Goal: Information Seeking & Learning: Learn about a topic

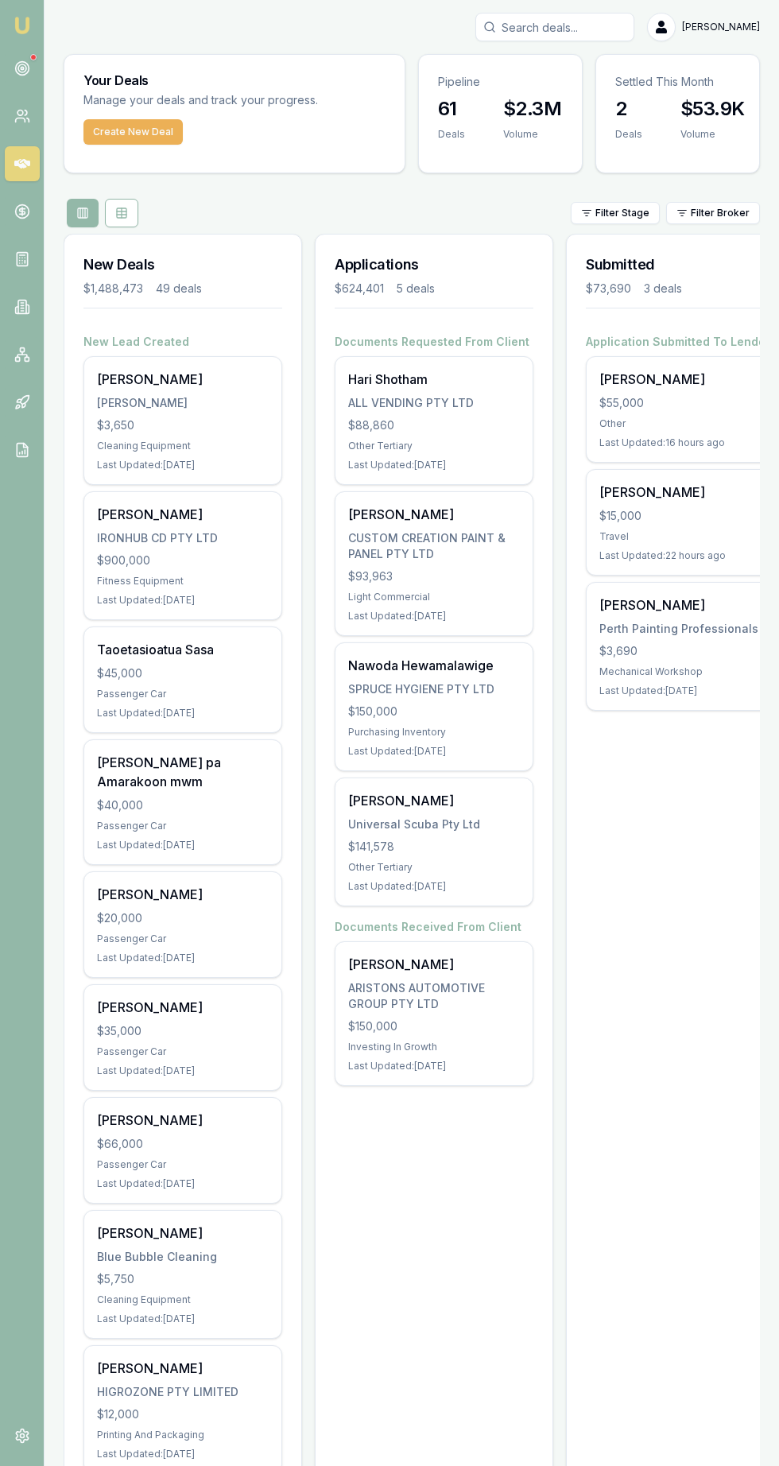
click at [36, 308] on link at bounding box center [22, 306] width 35 height 35
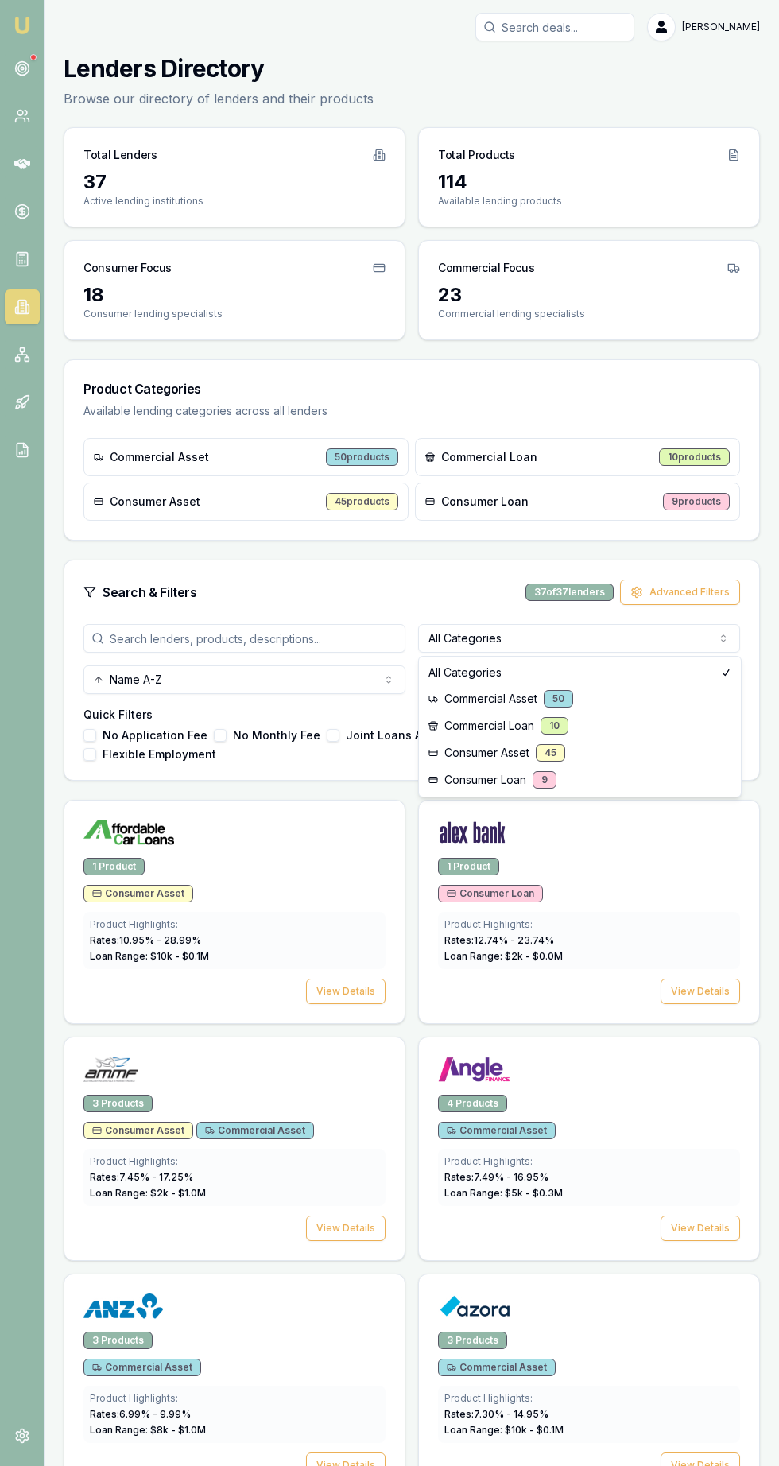
click at [456, 629] on html "Emu Broker [PERSON_NAME] Toggle Menu Lenders Directory Browse our directory of …" at bounding box center [389, 733] width 779 height 1466
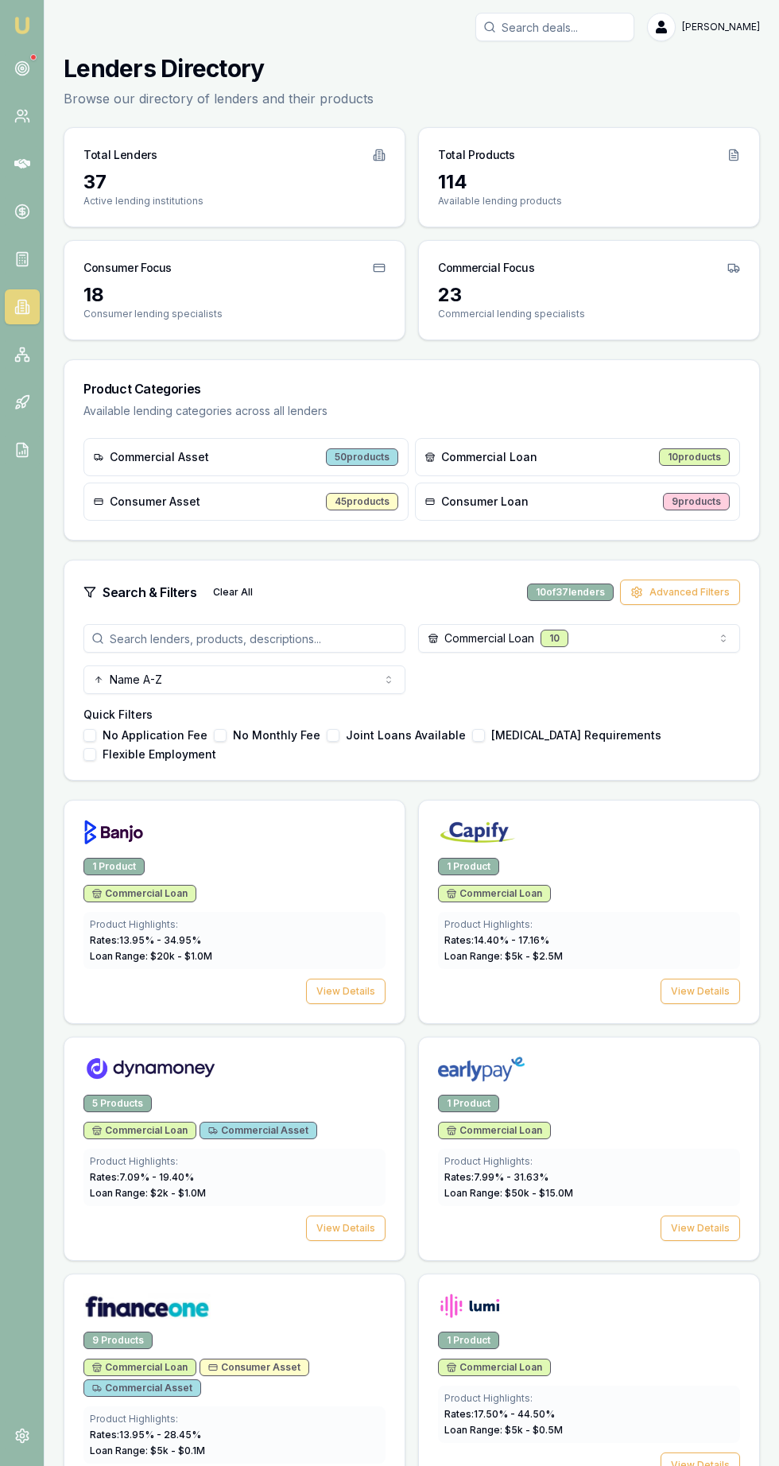
click at [451, 721] on h4 "Quick Filters" at bounding box center [411, 715] width 656 height 16
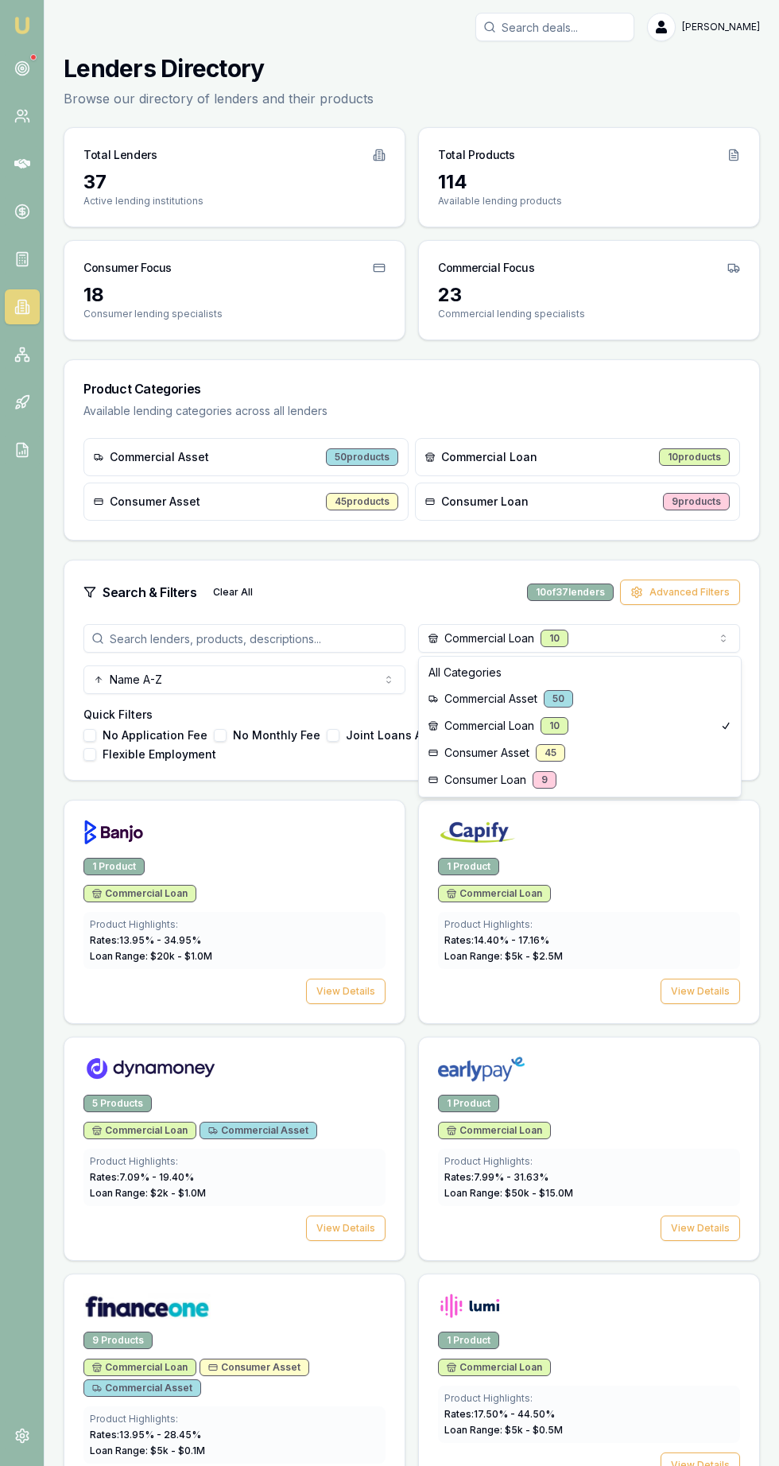
click at [454, 637] on html "Emu Broker [PERSON_NAME] Toggle Menu Lenders Directory Browse our directory of …" at bounding box center [389, 733] width 779 height 1466
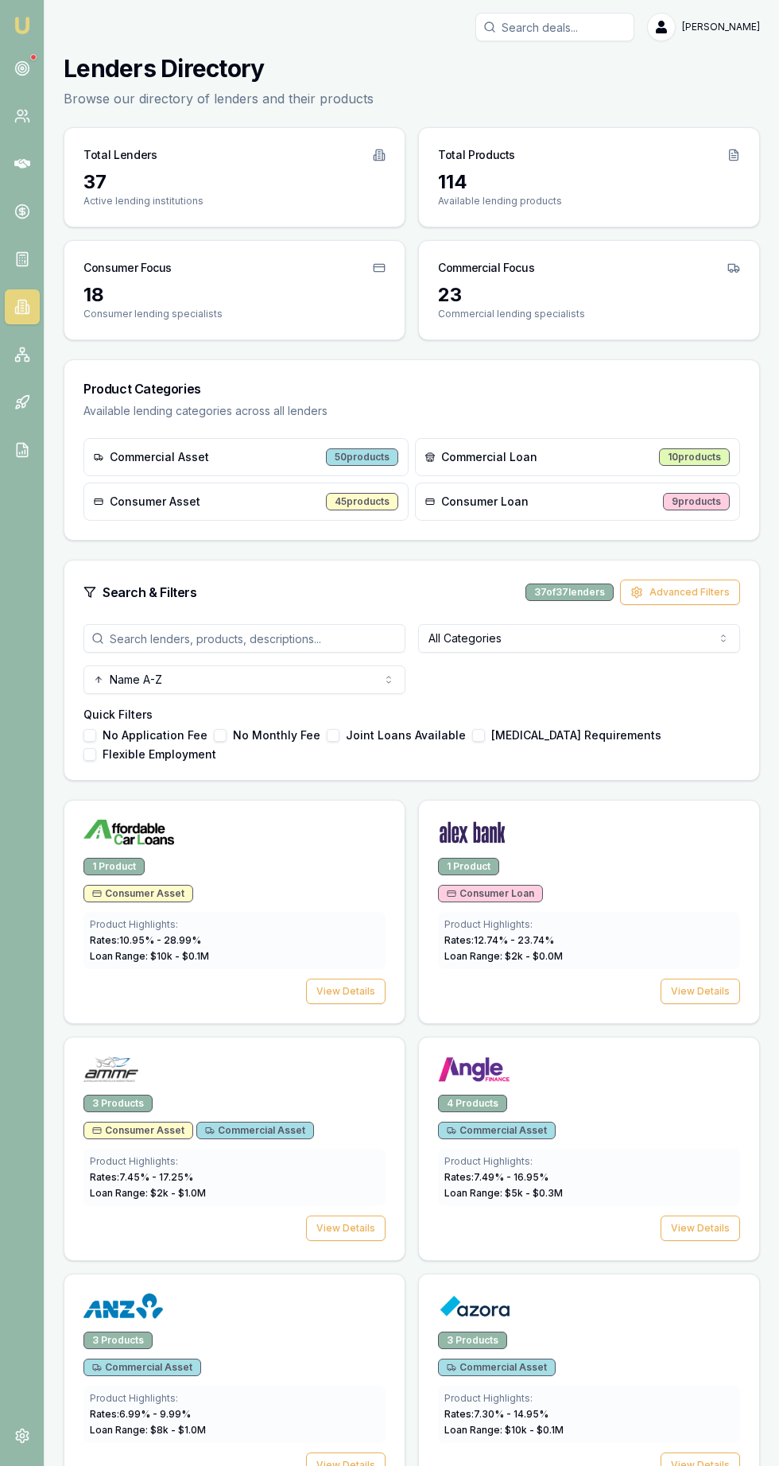
click at [467, 673] on div "All Categories Name A-Z" at bounding box center [411, 659] width 656 height 70
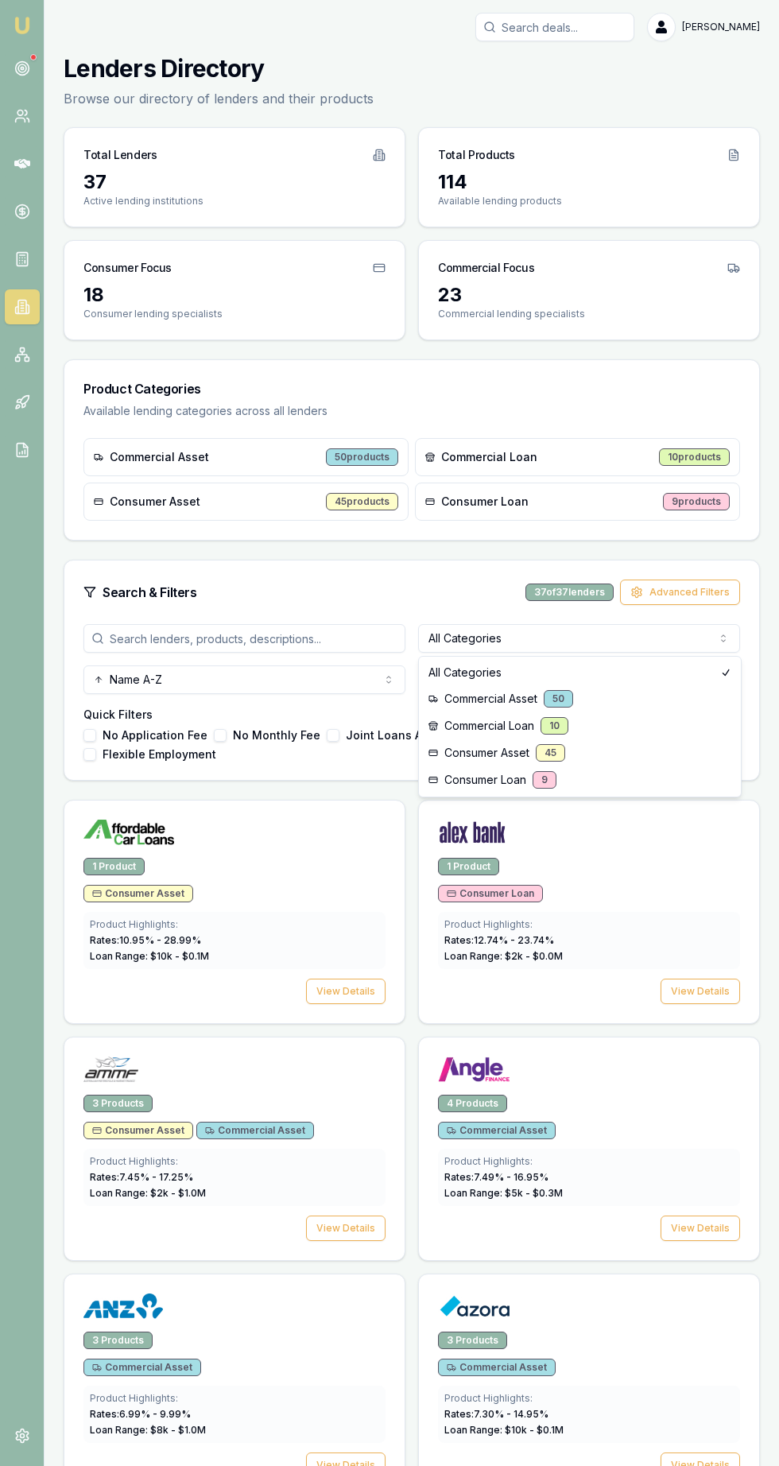
click at [456, 632] on html "Emu Broker [PERSON_NAME] Toggle Menu Lenders Directory Browse our directory of …" at bounding box center [389, 733] width 779 height 1466
click at [461, 698] on div "All Categories Name A-Z Quick Filters No Application Fee No Monthly Fee Joint L…" at bounding box center [411, 702] width 695 height 156
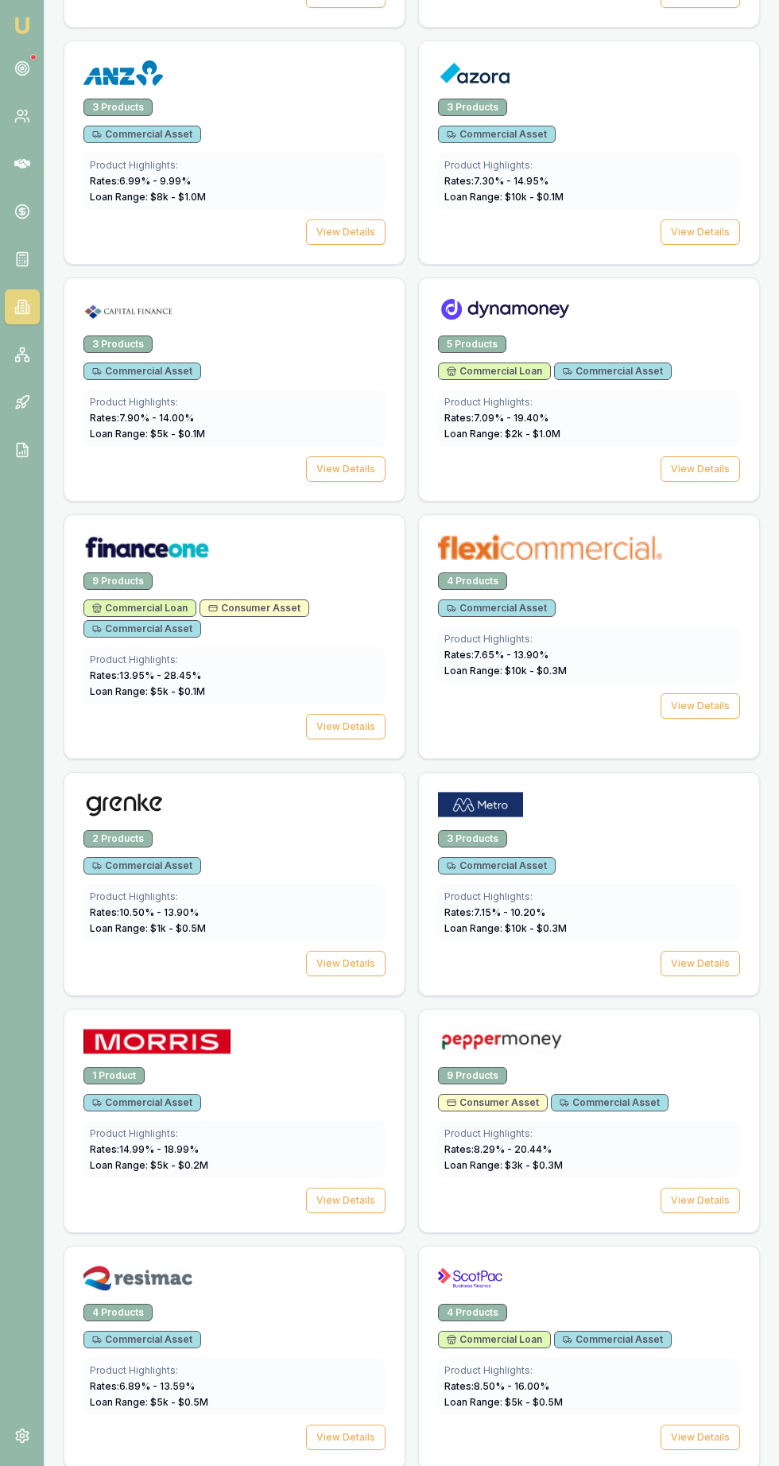
scroll to position [997, 0]
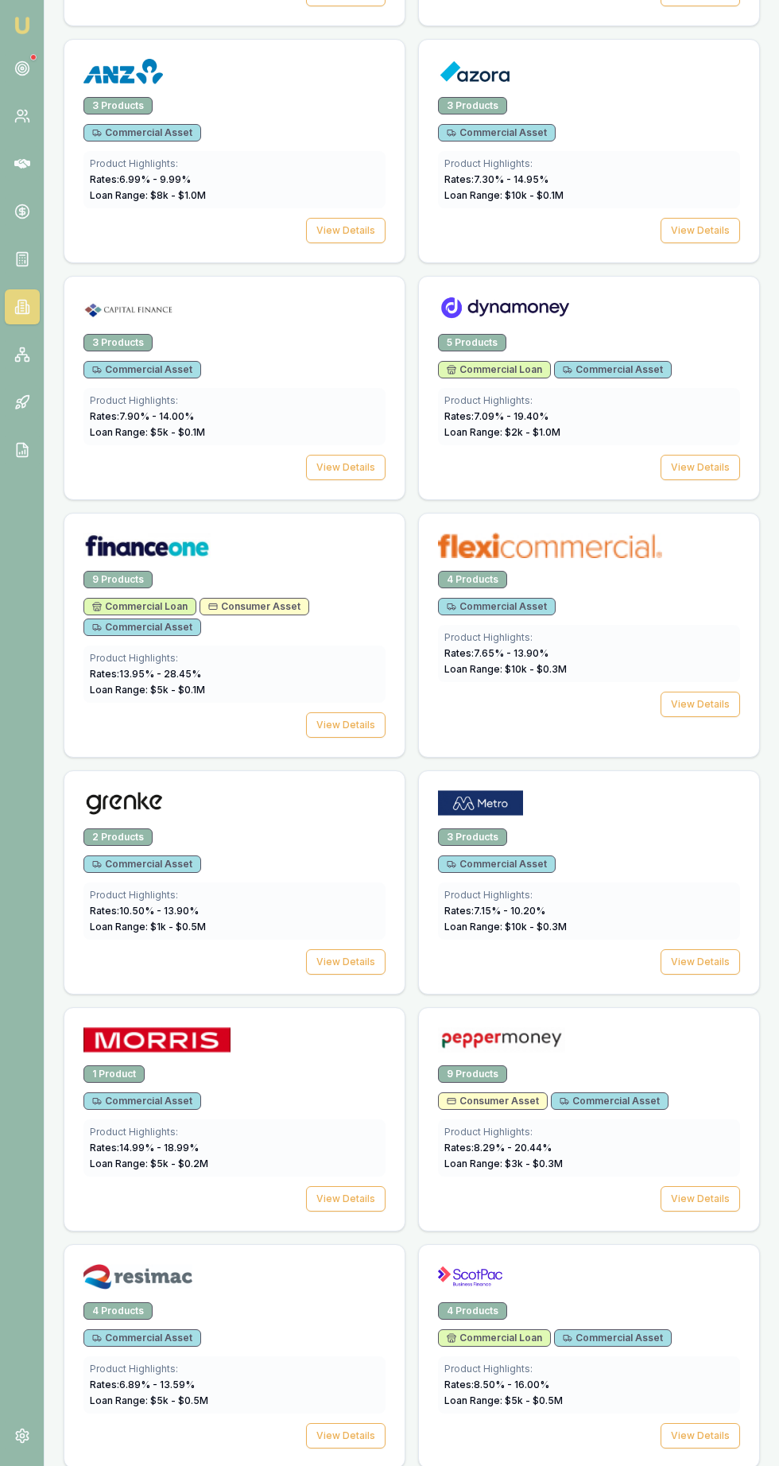
click at [469, 1067] on div "9 Products" at bounding box center [472, 1073] width 69 height 17
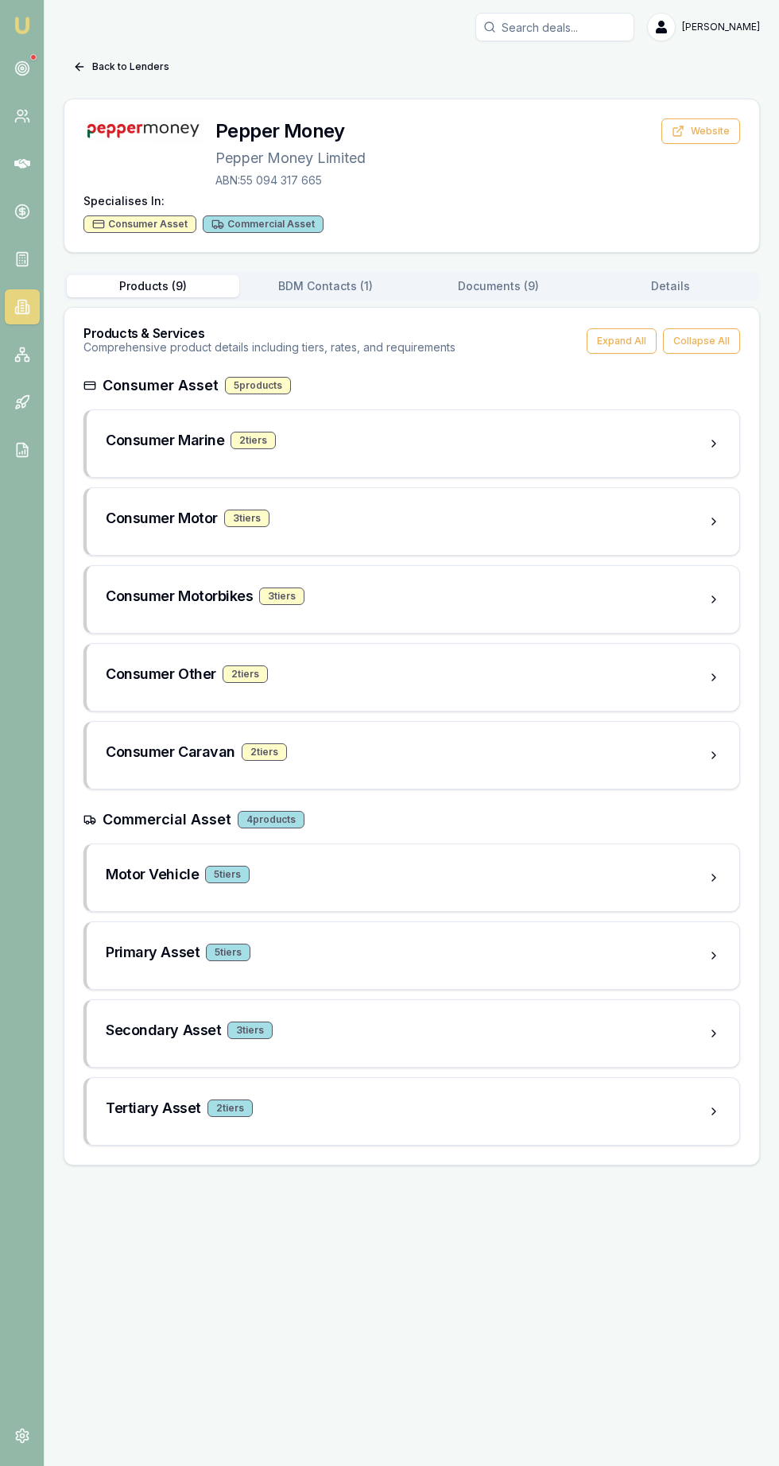
click at [463, 283] on button "Documents ( 9 )" at bounding box center [498, 286] width 172 height 22
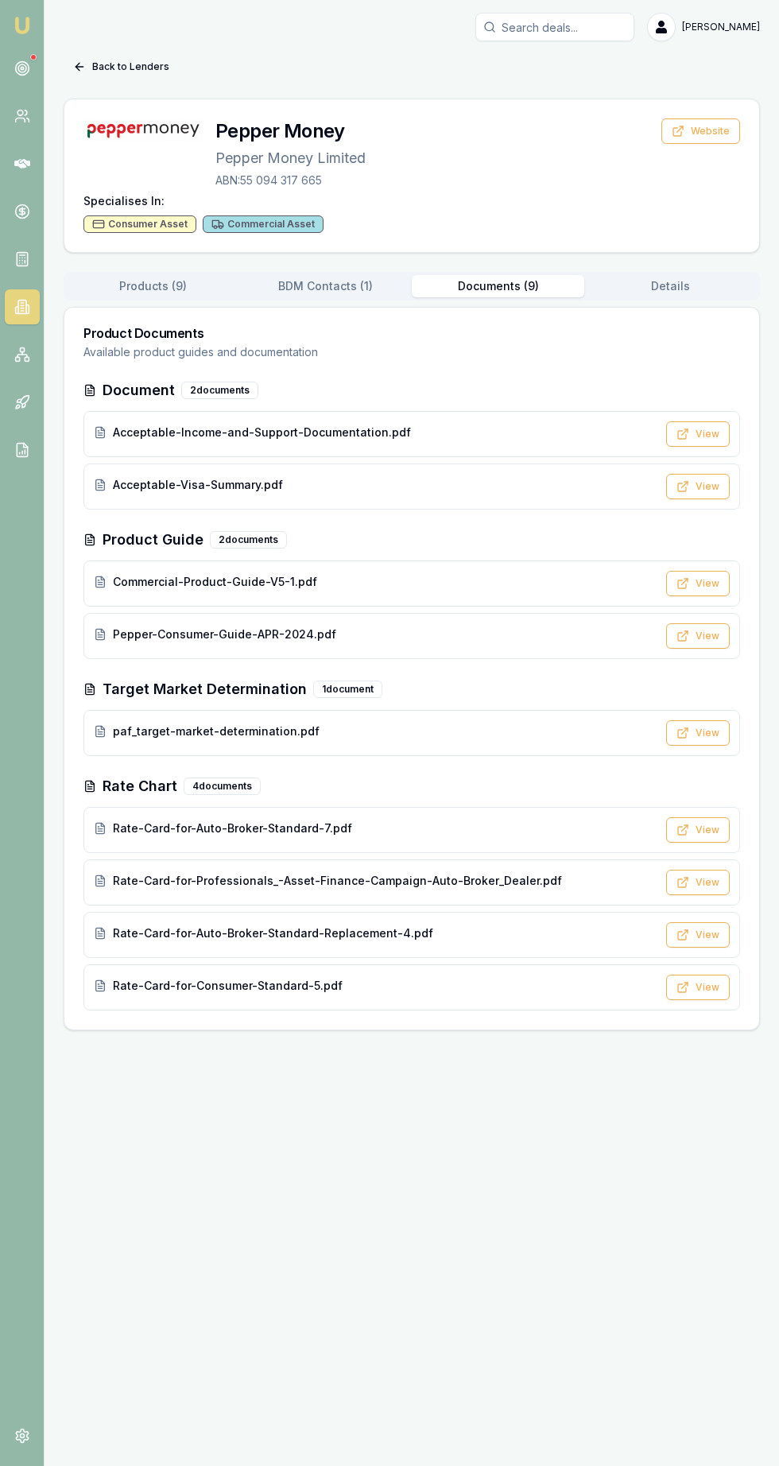
click at [166, 577] on span "Commercial-Product-Guide-V5-1.pdf" at bounding box center [215, 582] width 204 height 16
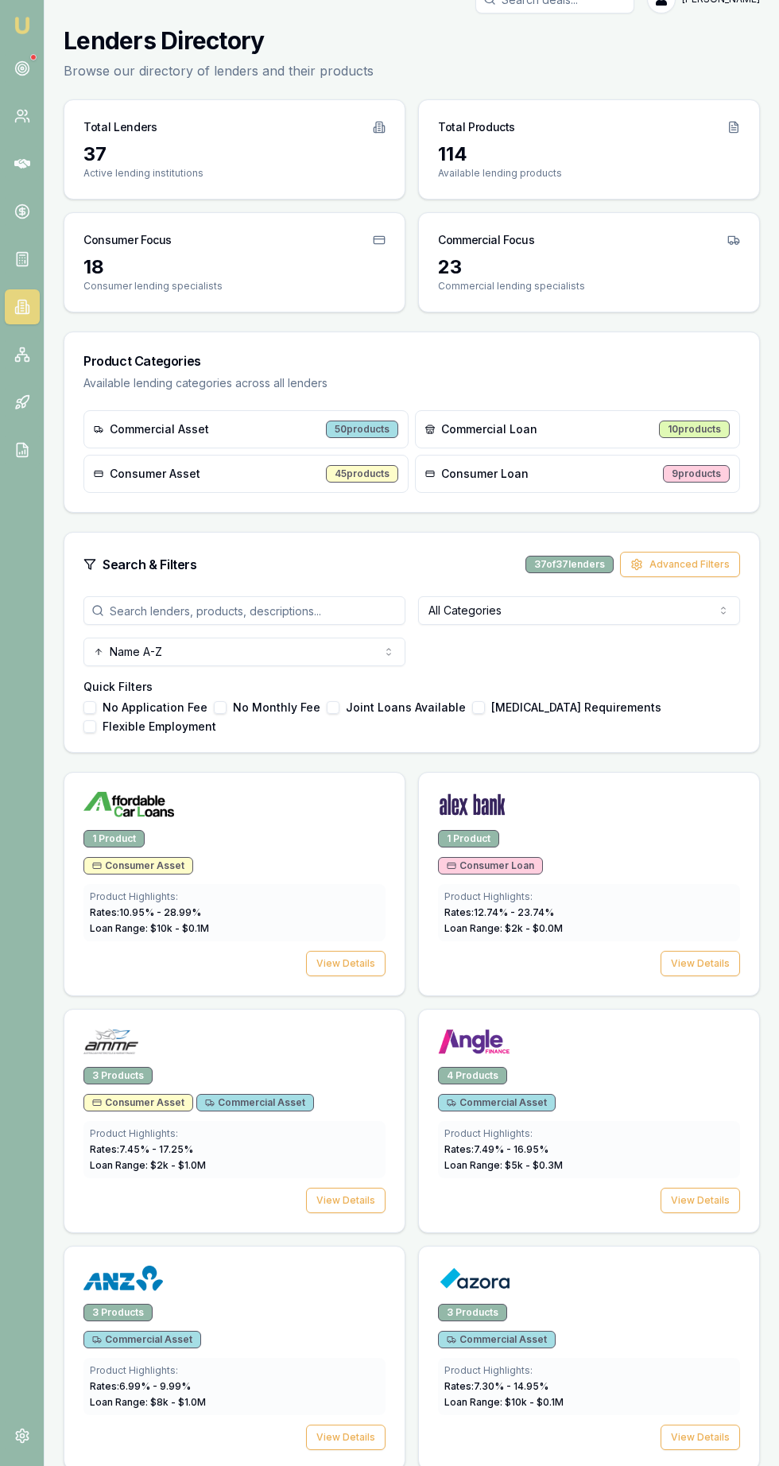
scroll to position [41, 0]
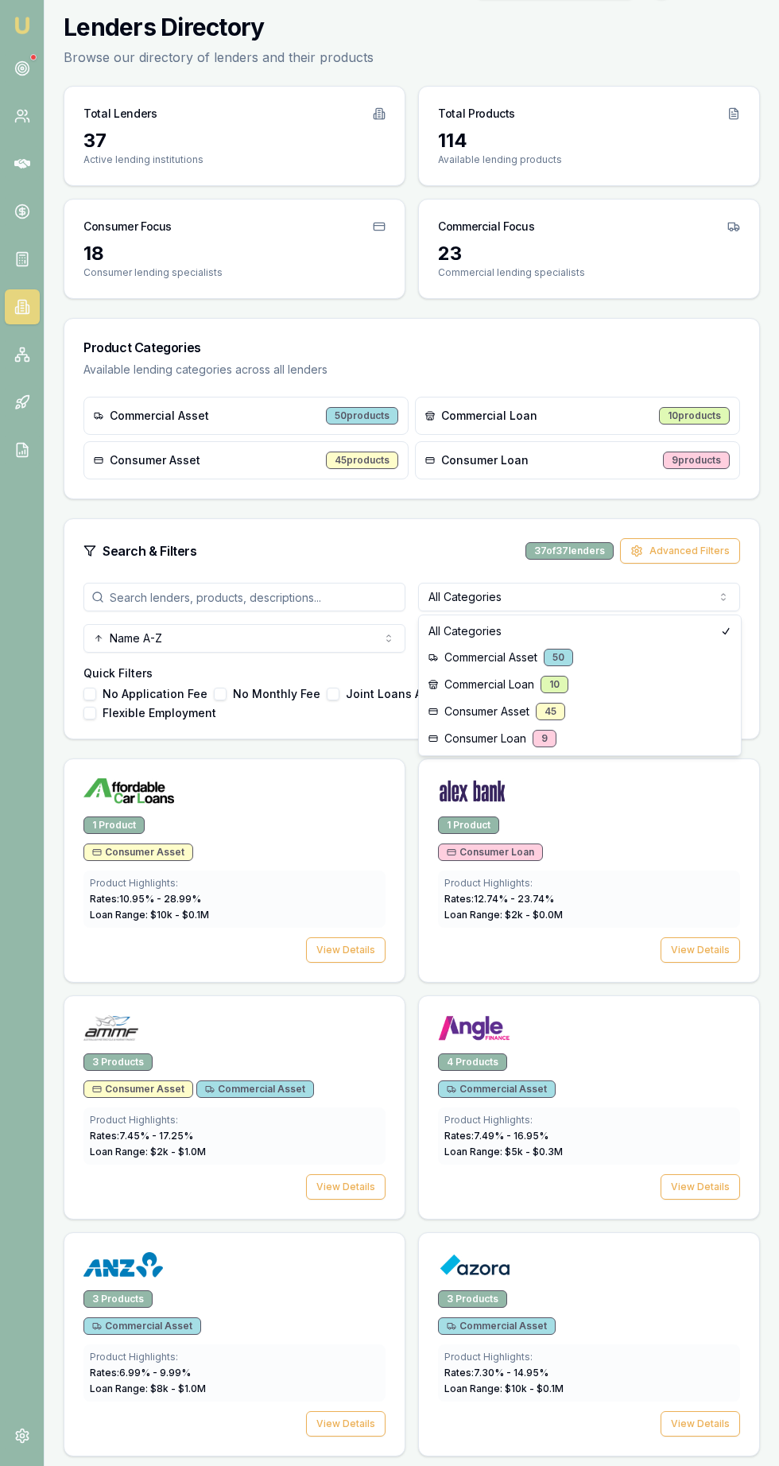
click at [693, 603] on html "Emu Broker [PERSON_NAME] Toggle Menu Lenders Directory Browse our directory of …" at bounding box center [389, 692] width 779 height 1466
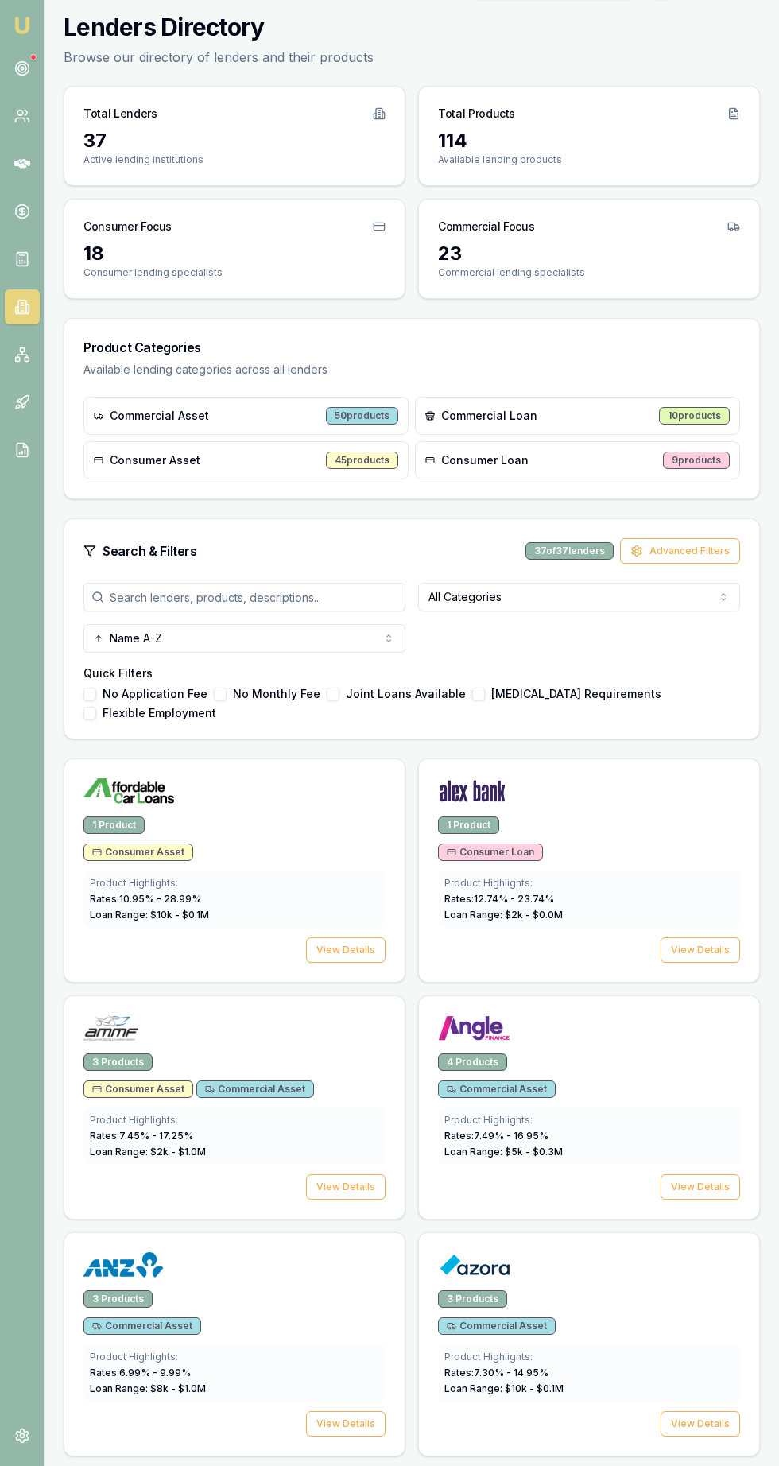
click at [529, 636] on div "All Categories Name A-Z" at bounding box center [411, 618] width 656 height 70
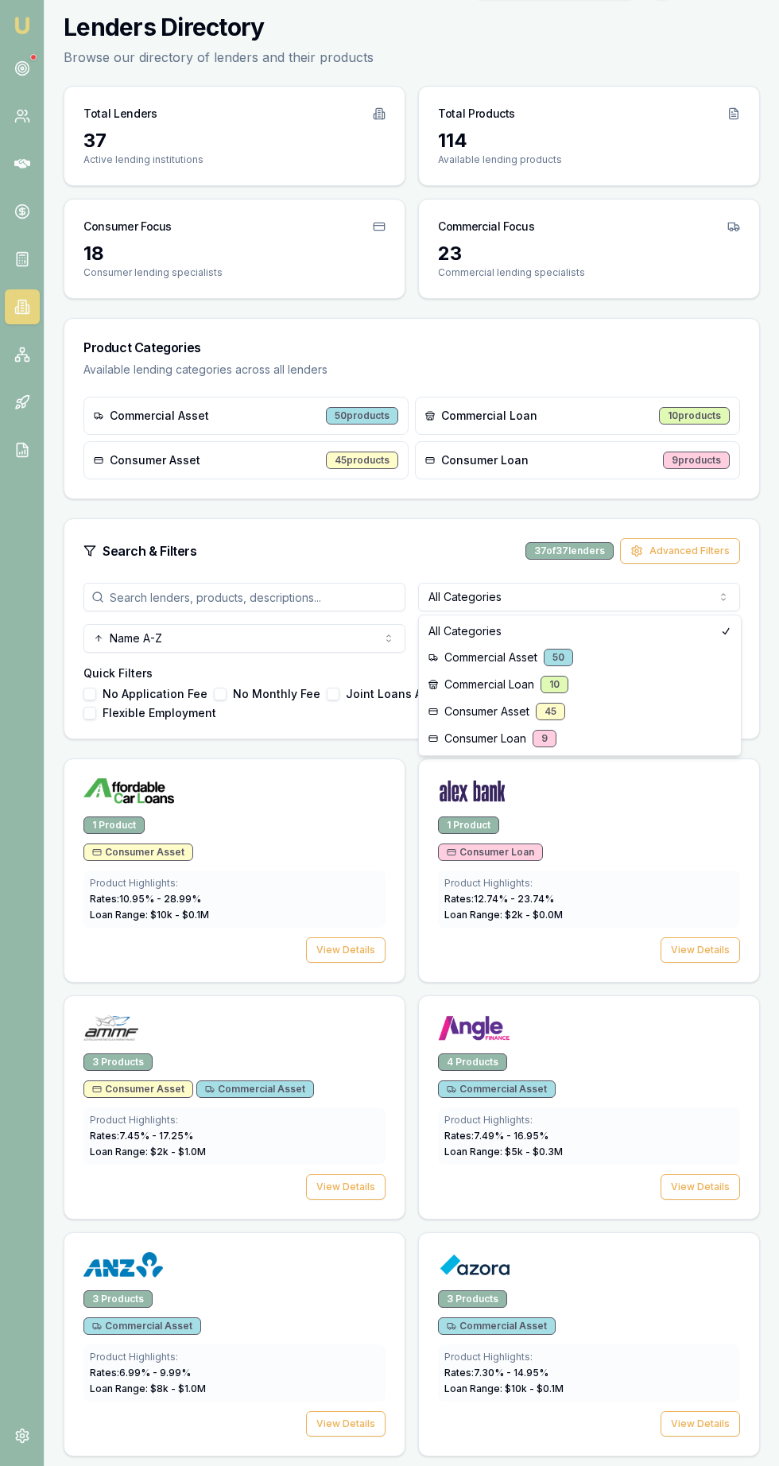
click at [642, 610] on html "Emu Broker [PERSON_NAME] Toggle Menu Lenders Directory Browse our directory of …" at bounding box center [389, 692] width 779 height 1466
click at [518, 683] on div "Quick Filters No Application Fee No Monthly Fee Joint Loans Available [MEDICAL_…" at bounding box center [411, 692] width 656 height 54
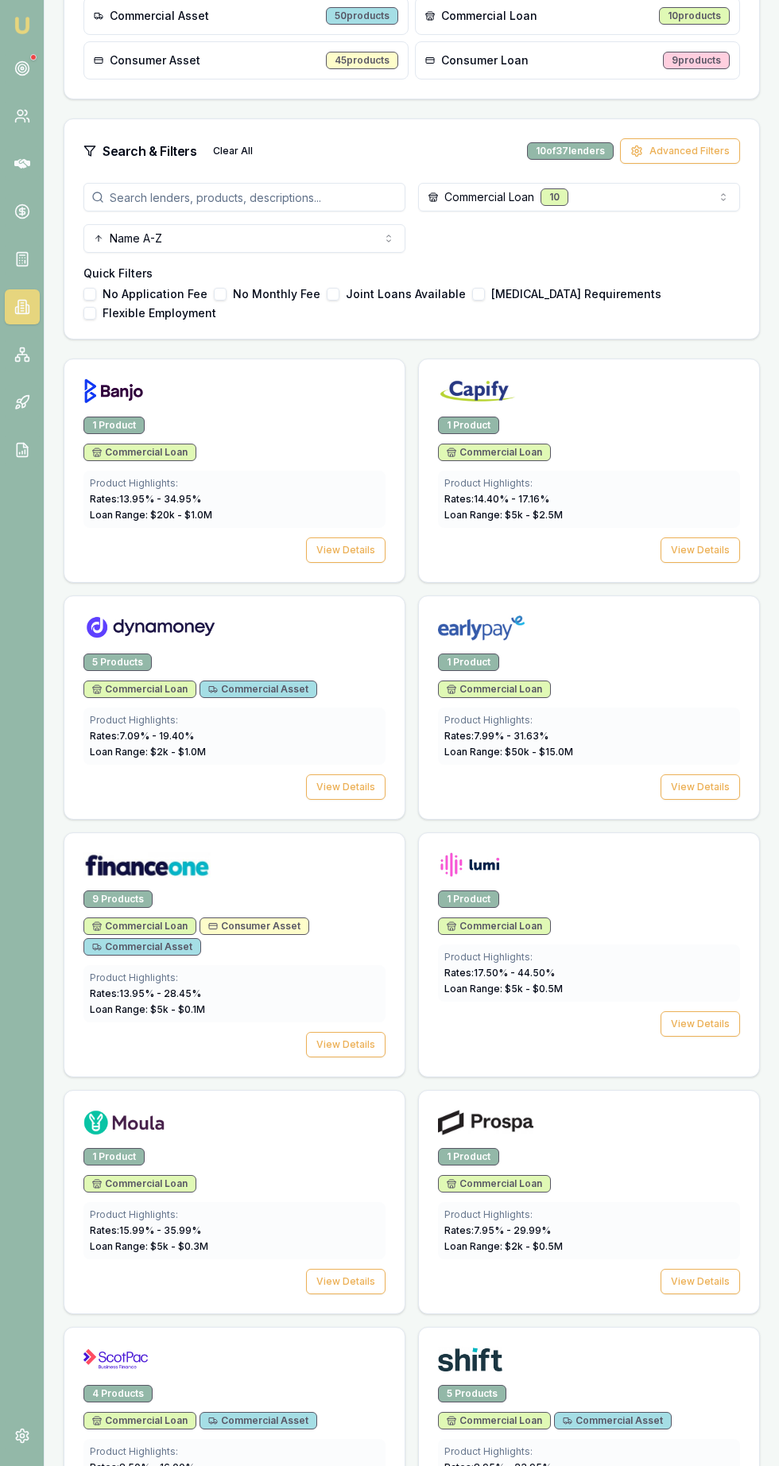
scroll to position [441, 0]
click at [469, 1400] on div "5 Products" at bounding box center [472, 1393] width 68 height 17
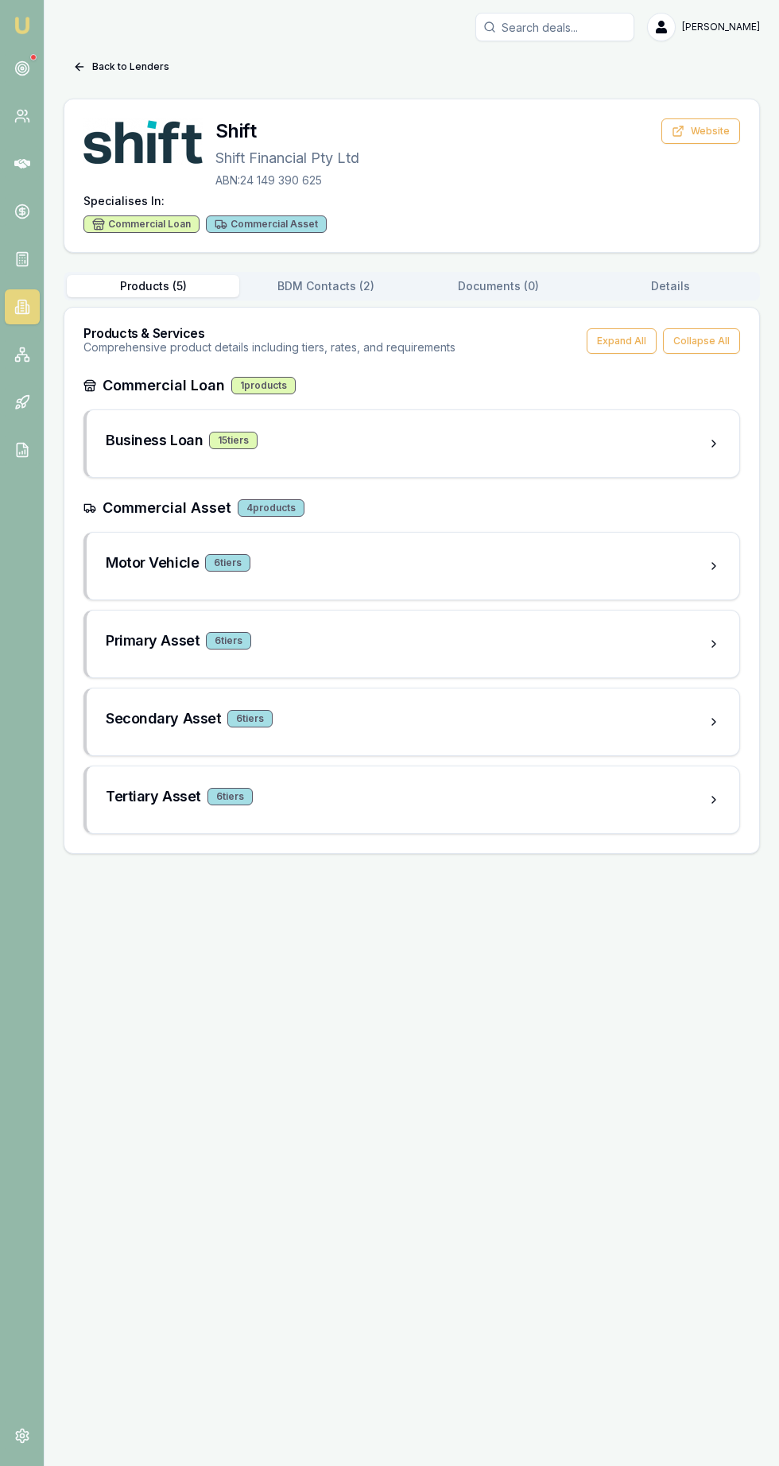
click at [494, 281] on button "Documents ( 0 )" at bounding box center [498, 286] width 172 height 22
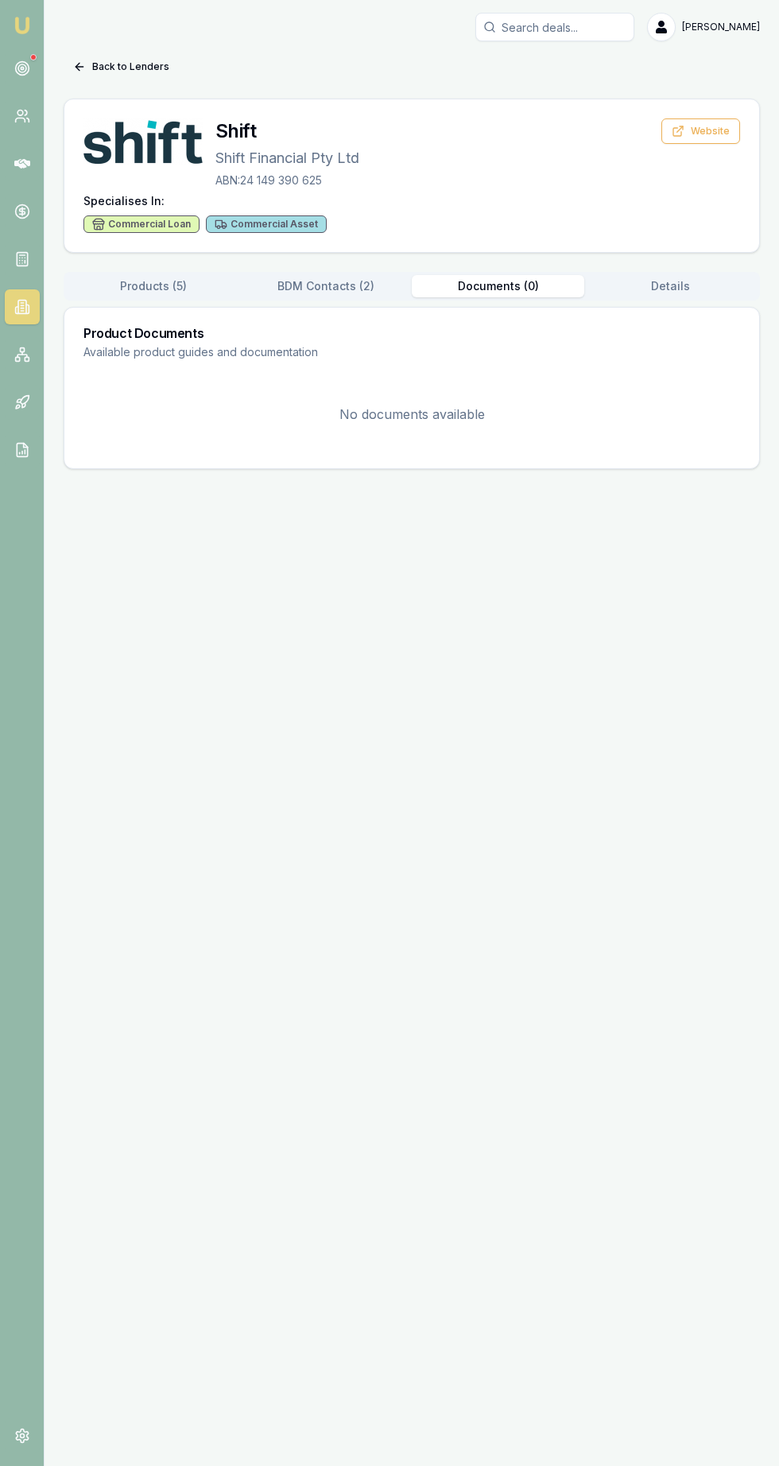
click at [168, 292] on button "Products ( 5 )" at bounding box center [153, 286] width 172 height 22
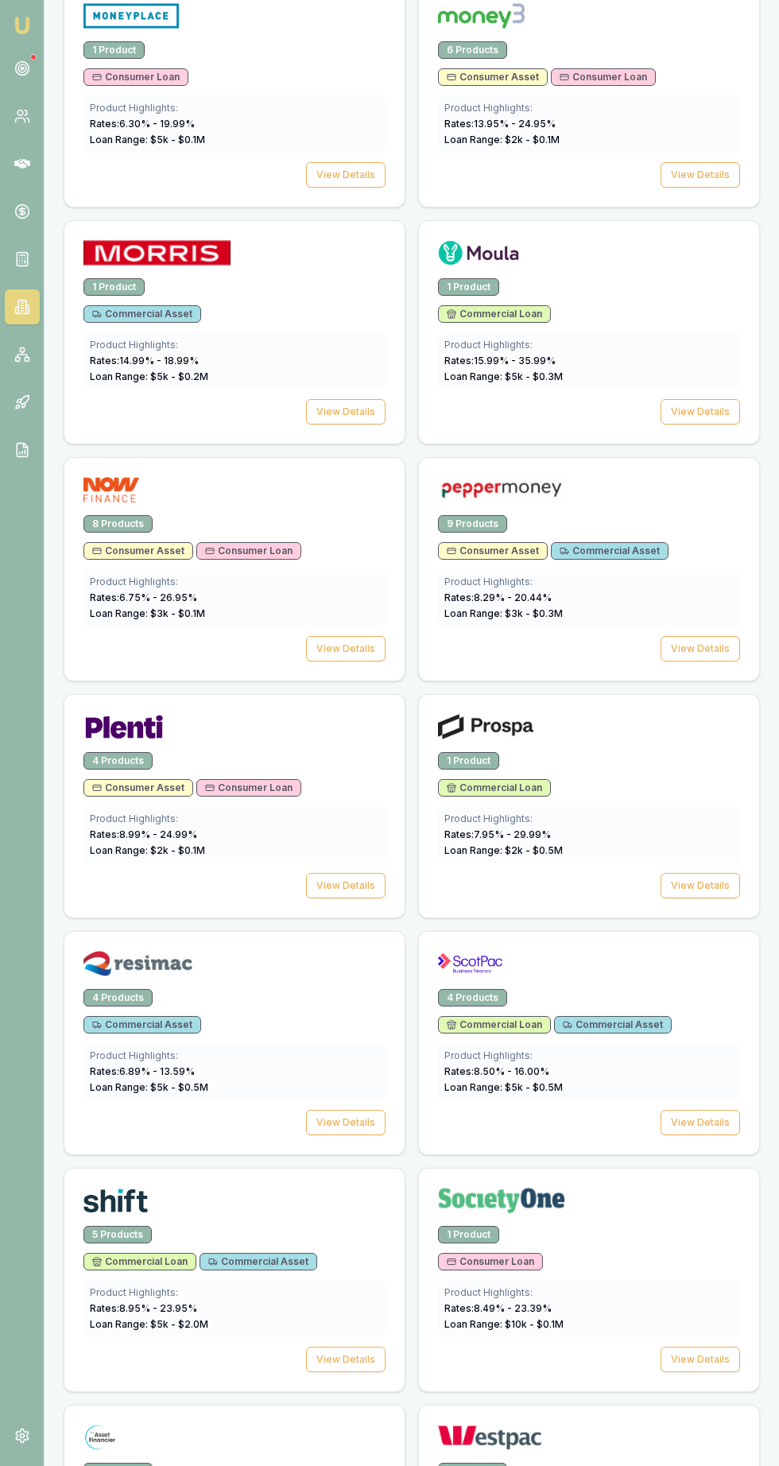
scroll to position [3474, 0]
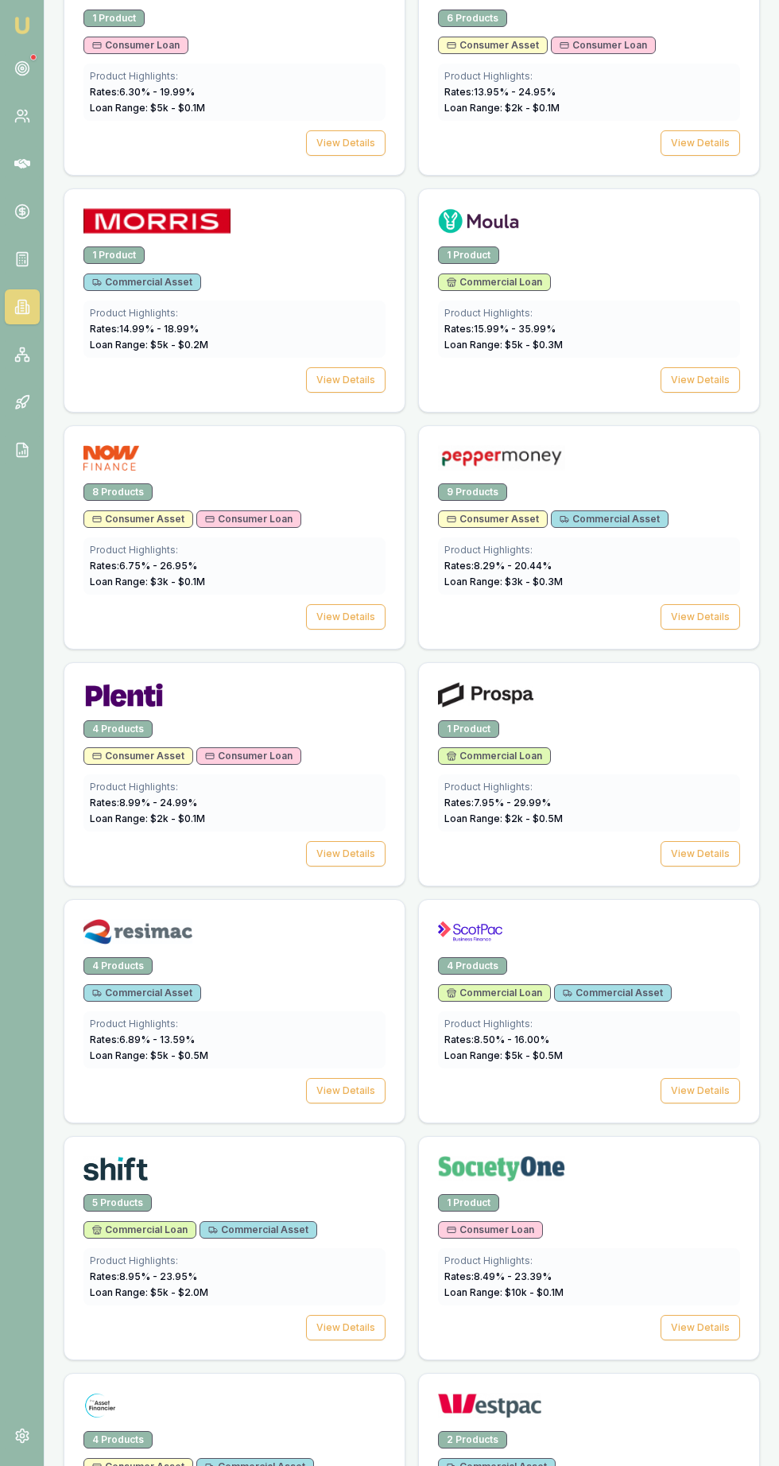
click at [207, 944] on div at bounding box center [234, 935] width 302 height 32
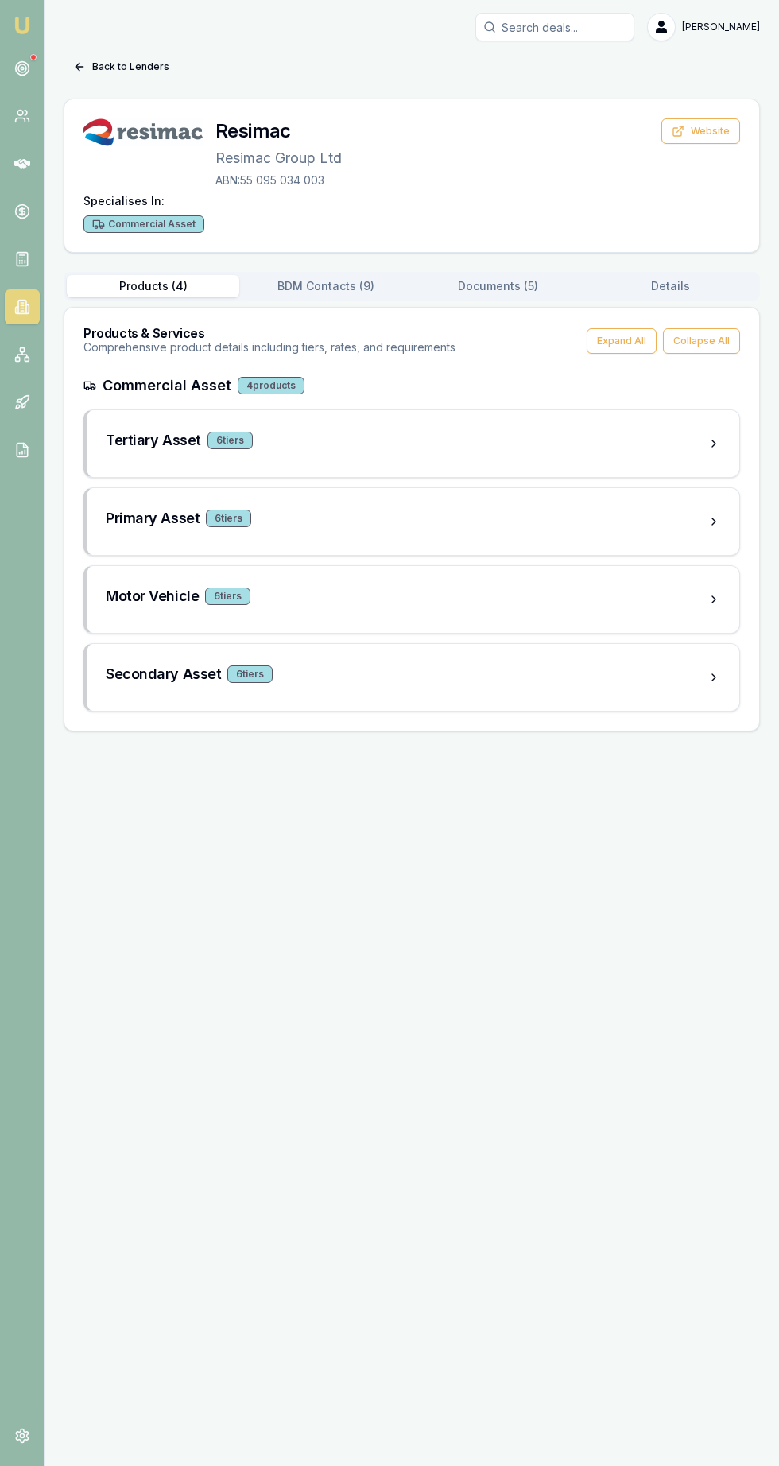
click at [535, 285] on button "Documents ( 5 )" at bounding box center [498, 286] width 172 height 22
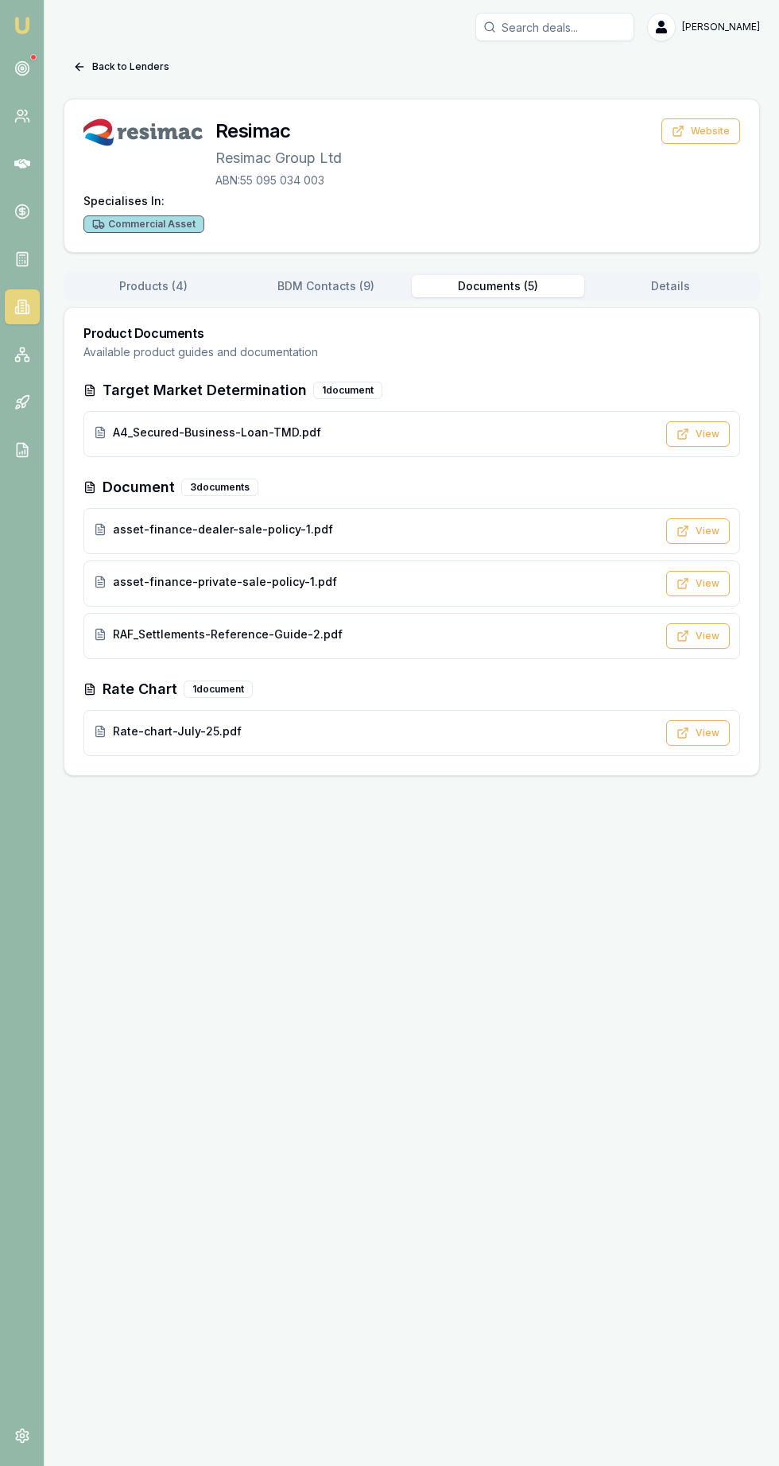
click at [702, 731] on button "View" at bounding box center [698, 732] width 64 height 25
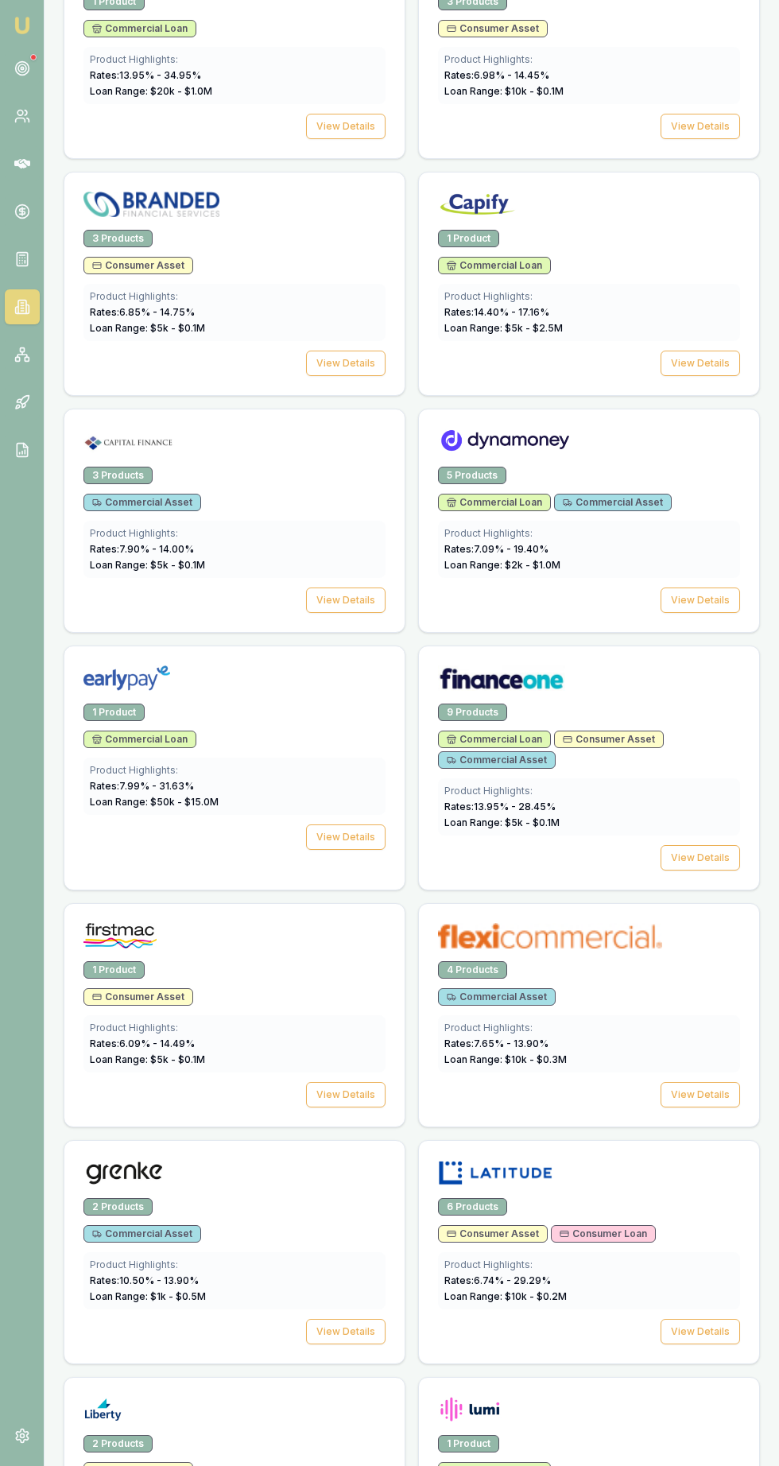
scroll to position [1587, 0]
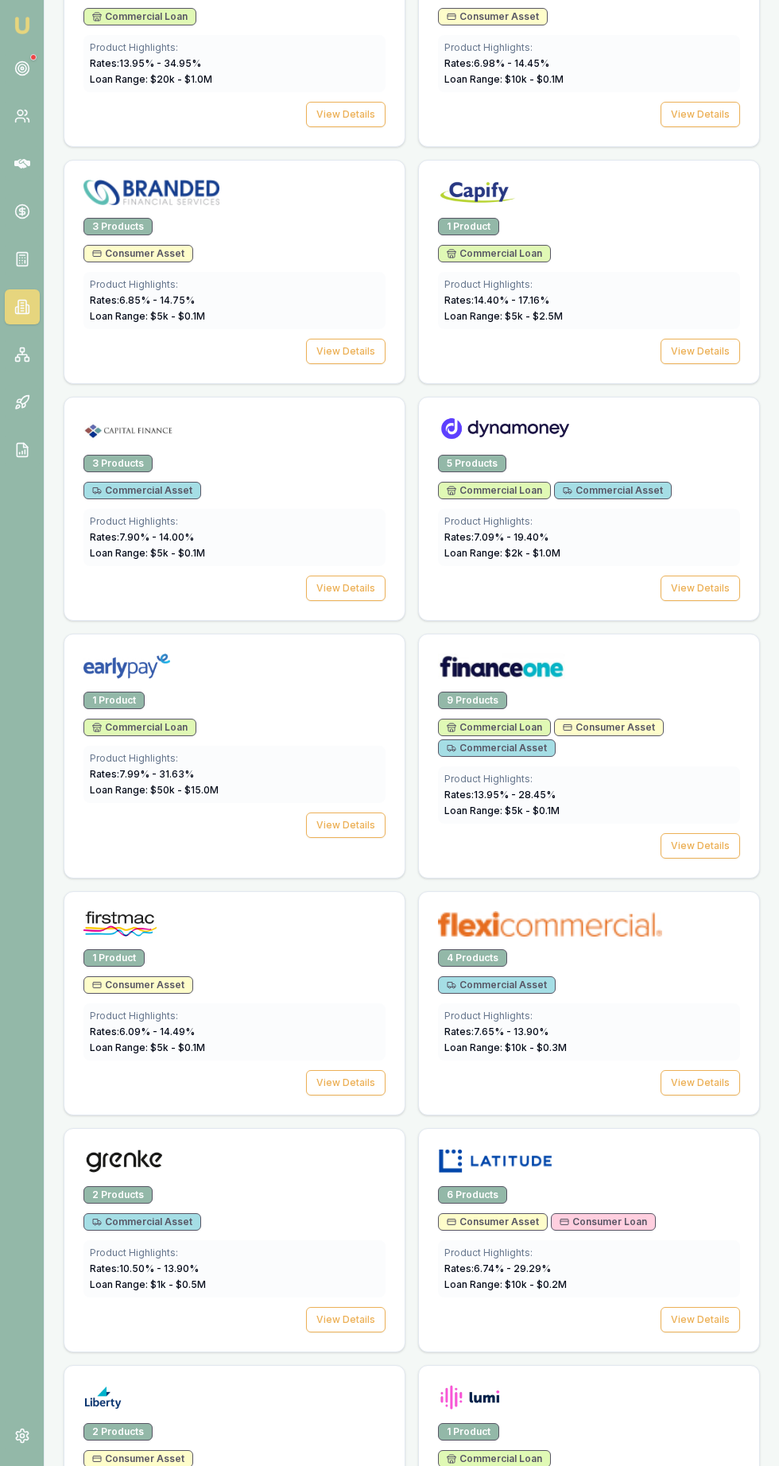
click at [726, 1086] on button "View Details" at bounding box center [699, 1082] width 79 height 25
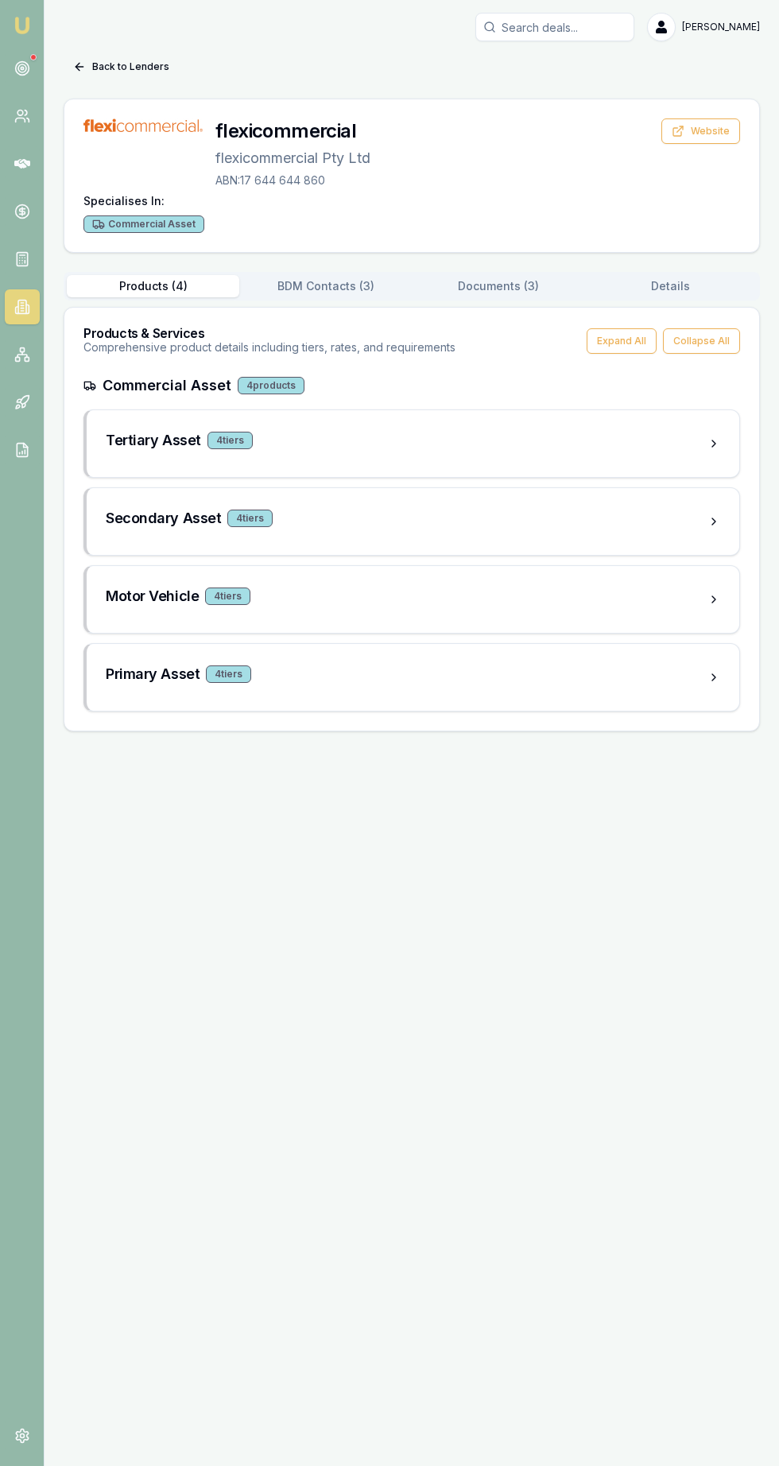
click at [519, 285] on button "Documents ( 3 )" at bounding box center [498, 286] width 172 height 22
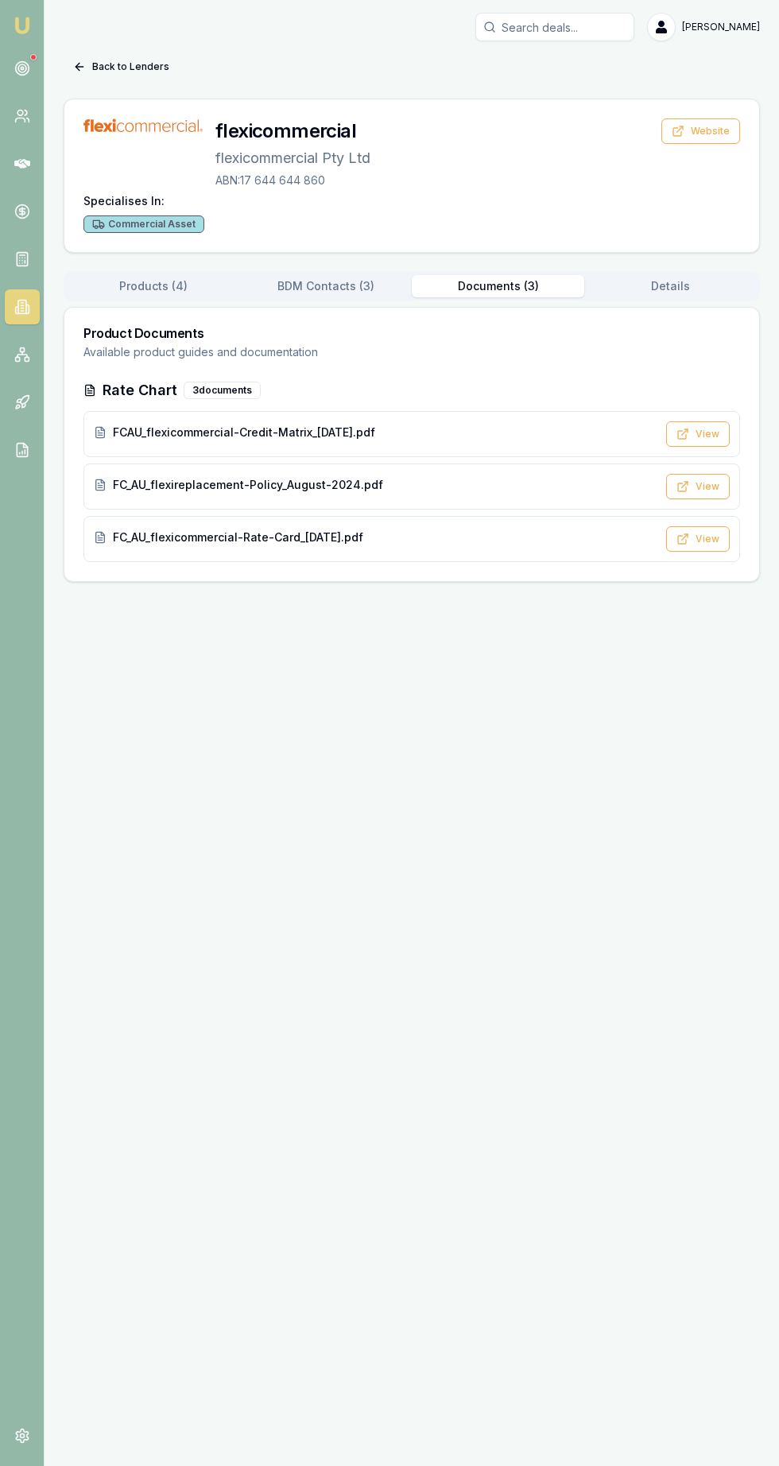
click at [707, 539] on button "View" at bounding box center [698, 538] width 64 height 25
click at [689, 430] on icon at bounding box center [682, 434] width 13 height 13
